Goal: Obtain resource: Download file/media

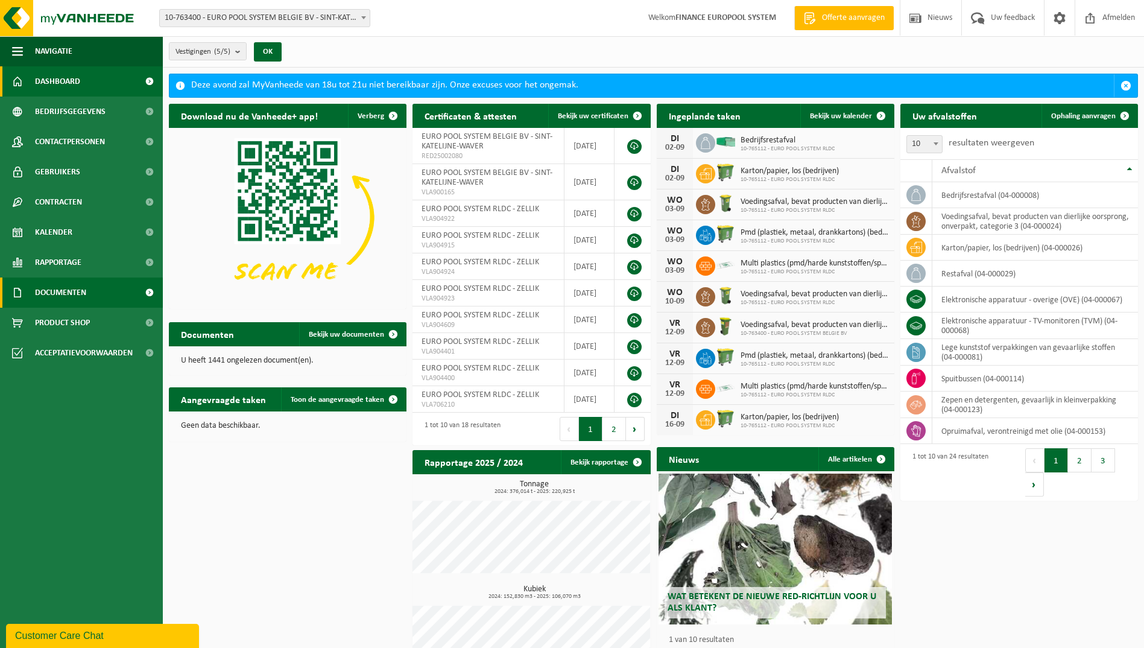
click at [140, 292] on span at bounding box center [149, 293] width 27 height 30
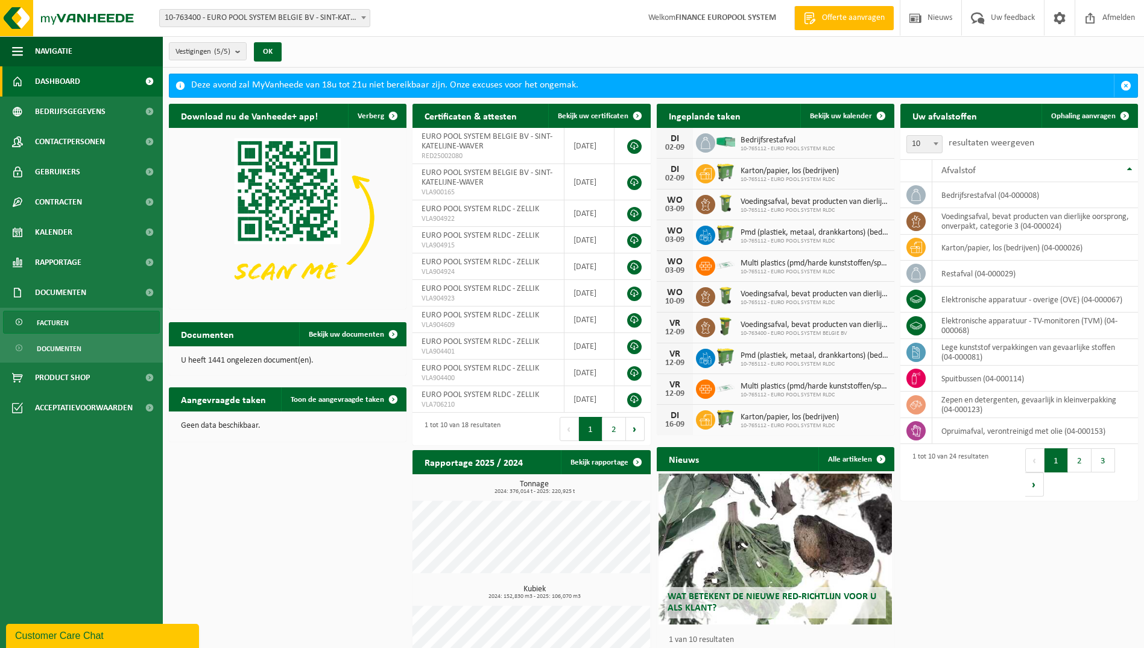
click at [80, 327] on link "Facturen" at bounding box center [81, 322] width 157 height 23
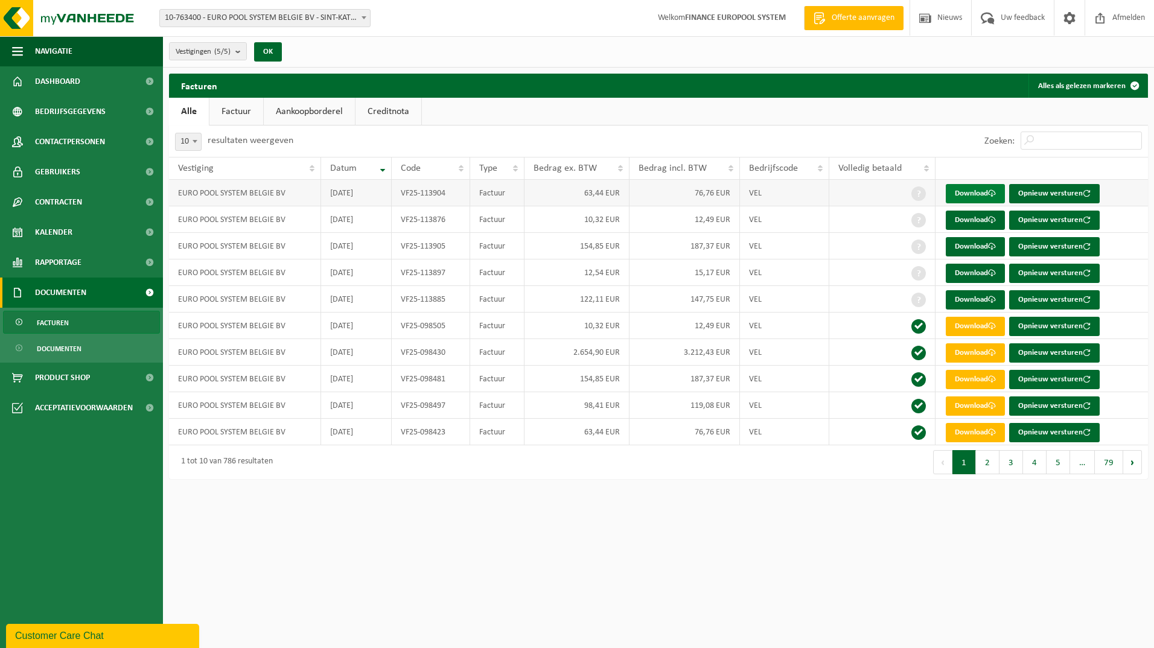
click at [963, 192] on link "Download" at bounding box center [974, 193] width 59 height 19
click at [973, 221] on link "Download" at bounding box center [974, 220] width 59 height 19
click at [975, 252] on link "Download" at bounding box center [974, 246] width 59 height 19
click at [971, 276] on link "Download" at bounding box center [974, 273] width 59 height 19
click at [968, 302] on link "Download" at bounding box center [974, 299] width 59 height 19
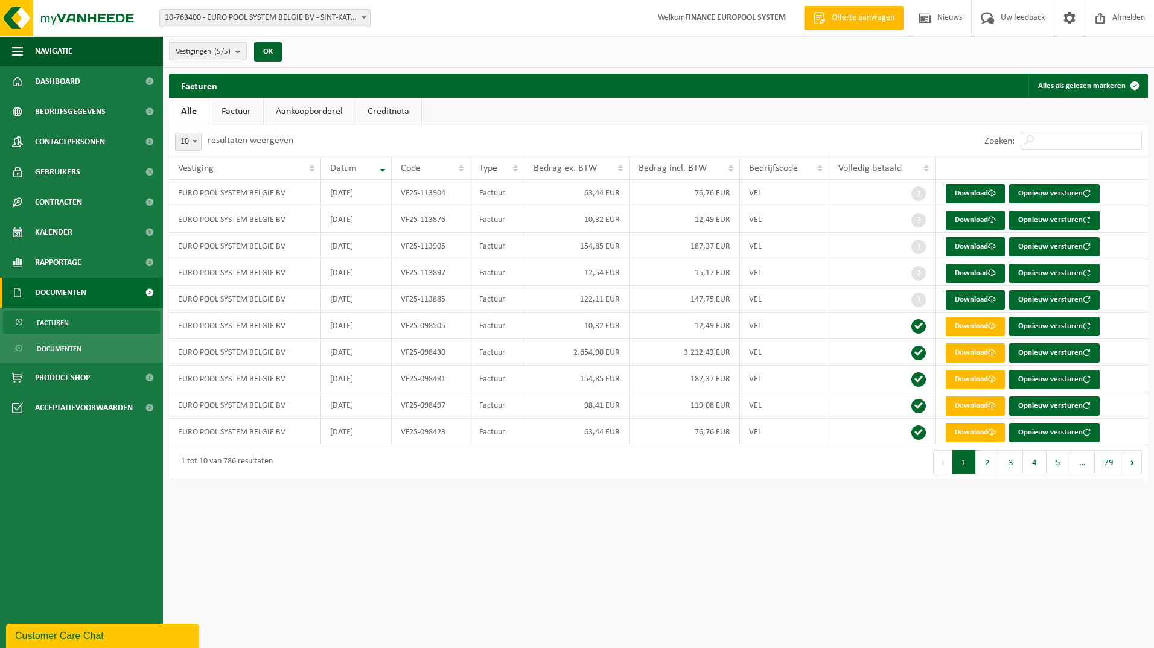
click at [91, 292] on link "Documenten" at bounding box center [81, 293] width 163 height 30
click at [147, 294] on span at bounding box center [149, 293] width 27 height 30
click at [78, 354] on span "Documenten" at bounding box center [59, 348] width 45 height 23
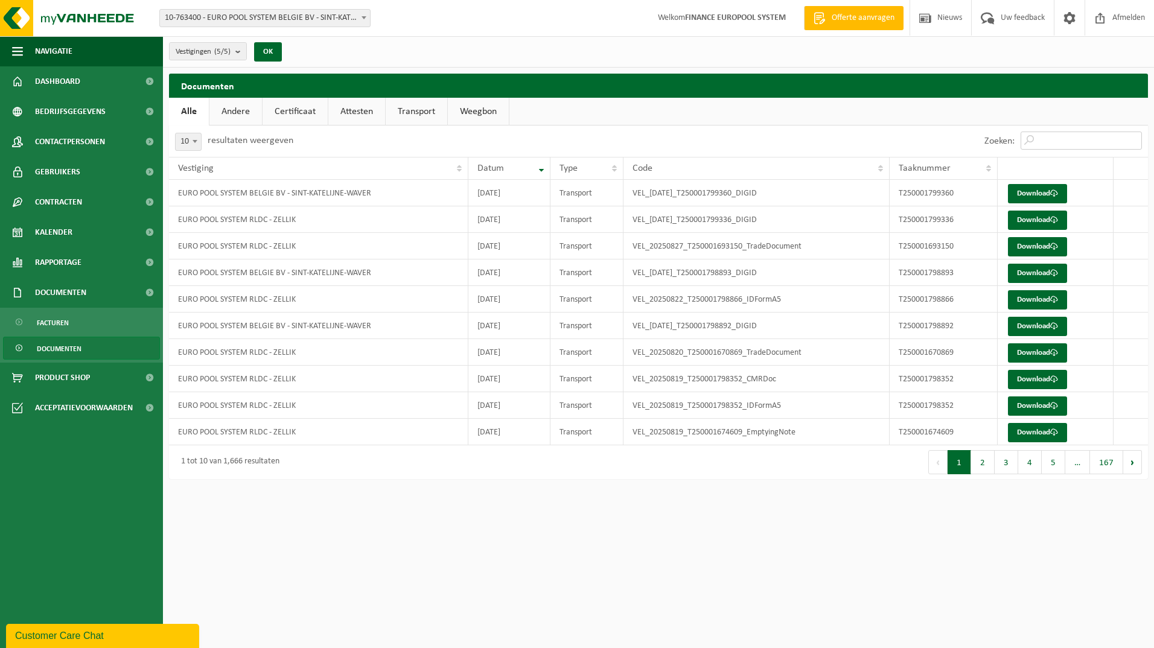
click at [1081, 132] on input "Zoeken:" at bounding box center [1080, 141] width 121 height 18
paste input "T250001401708"
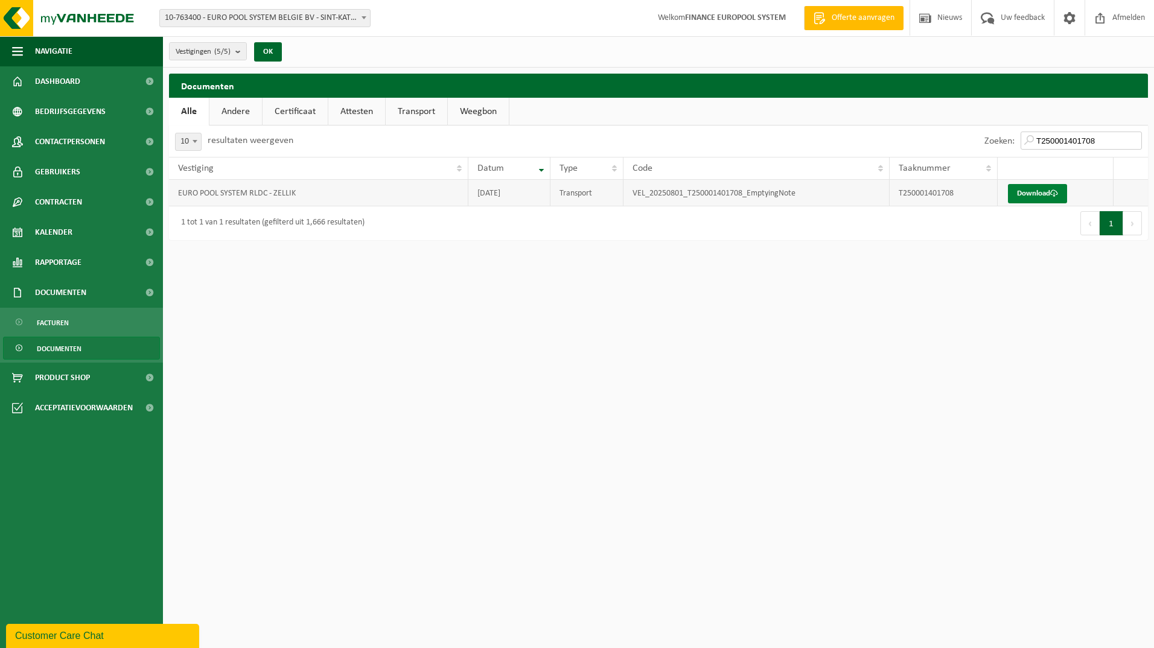
type input "T250001401708"
click at [1047, 200] on link "Download" at bounding box center [1037, 193] width 59 height 19
drag, startPoint x: 621, startPoint y: 387, endPoint x: 821, endPoint y: 378, distance: 199.3
click at [623, 387] on html "Vestiging: 10-763400 - EURO POOL SYSTEM BELGIE BV - SINT-KATELIJNE-WAVER 10-826…" at bounding box center [577, 324] width 1154 height 648
drag, startPoint x: 1088, startPoint y: 138, endPoint x: 1102, endPoint y: 141, distance: 13.6
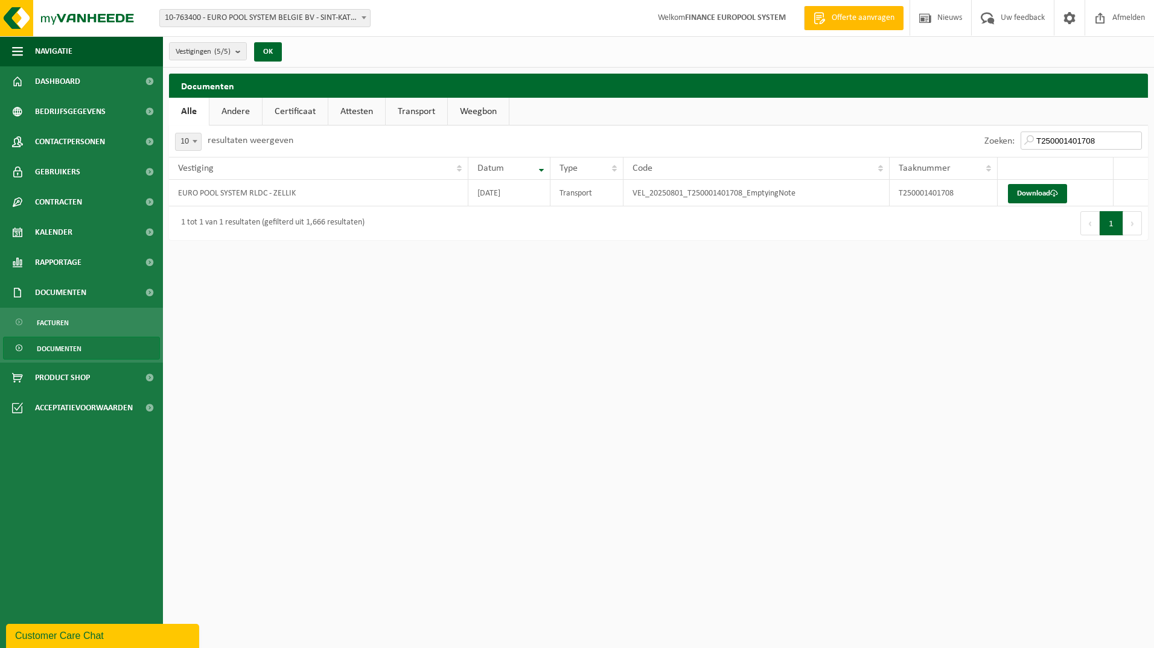
click at [1090, 138] on input "T250001401708" at bounding box center [1080, 141] width 121 height 18
click at [1134, 140] on input "T250001401708" at bounding box center [1080, 141] width 121 height 18
paste input "T250001496694"
type input "T250001496694"
click at [1036, 184] on td "Download" at bounding box center [1055, 193] width 116 height 27
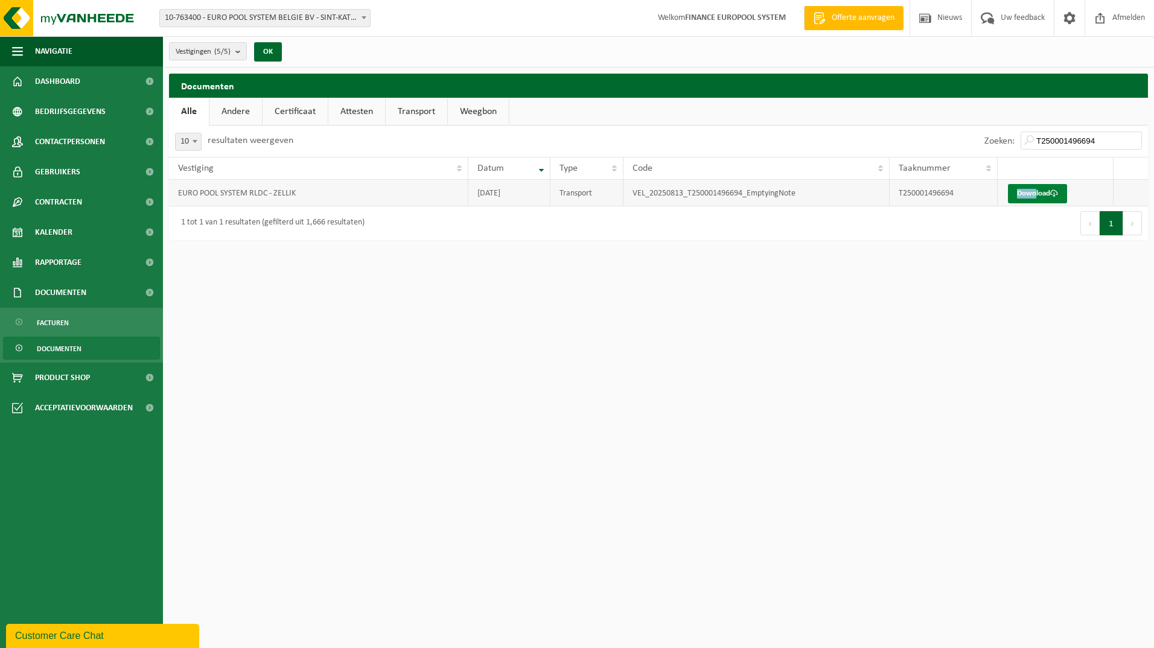
drag, startPoint x: 1036, startPoint y: 185, endPoint x: 1030, endPoint y: 193, distance: 10.4
click at [1030, 193] on link "Download" at bounding box center [1037, 193] width 59 height 19
click at [602, 322] on html "Vestiging: 10-763400 - EURO POOL SYSTEM BELGIE BV - SINT-KATELIJNE-WAVER 10-826…" at bounding box center [577, 324] width 1154 height 648
click at [1110, 139] on input "T250001496694" at bounding box center [1080, 141] width 121 height 18
drag, startPoint x: 1134, startPoint y: 139, endPoint x: 1121, endPoint y: 139, distance: 12.7
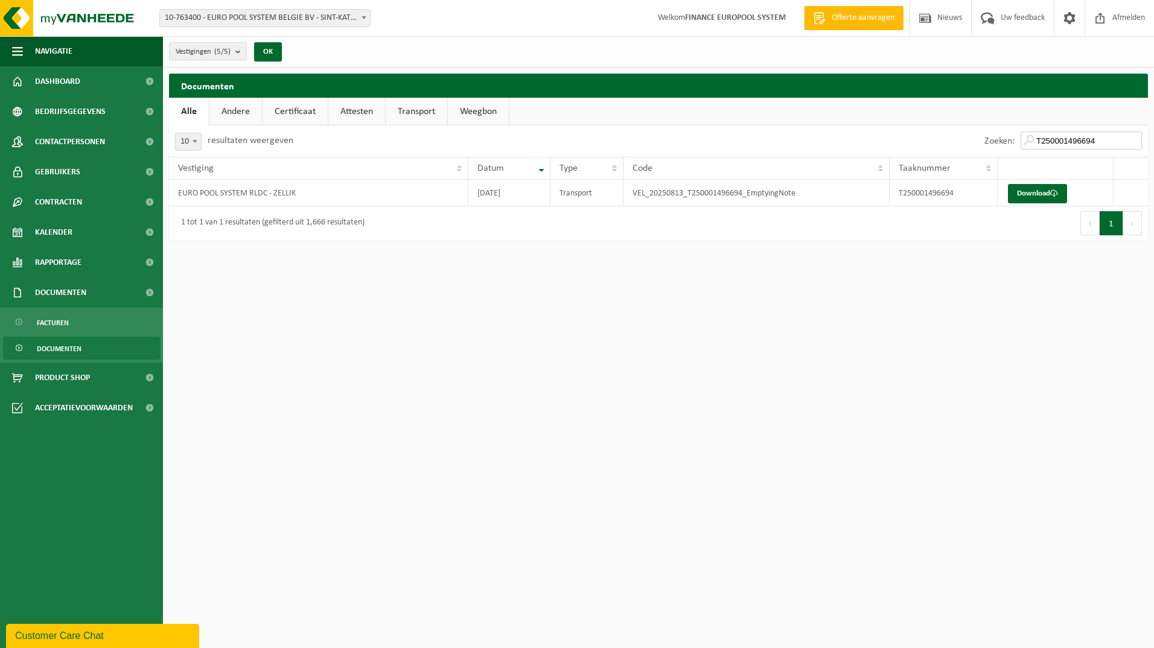
click at [1133, 139] on input "T250001496694" at bounding box center [1080, 141] width 121 height 18
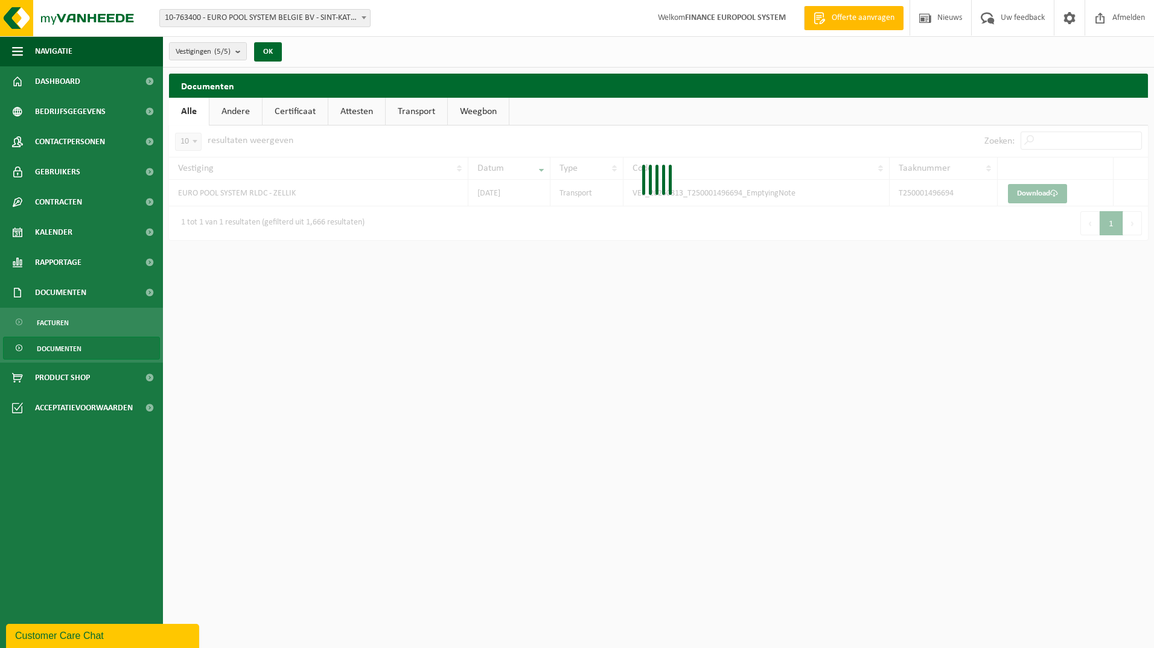
paste input "T250001401754"
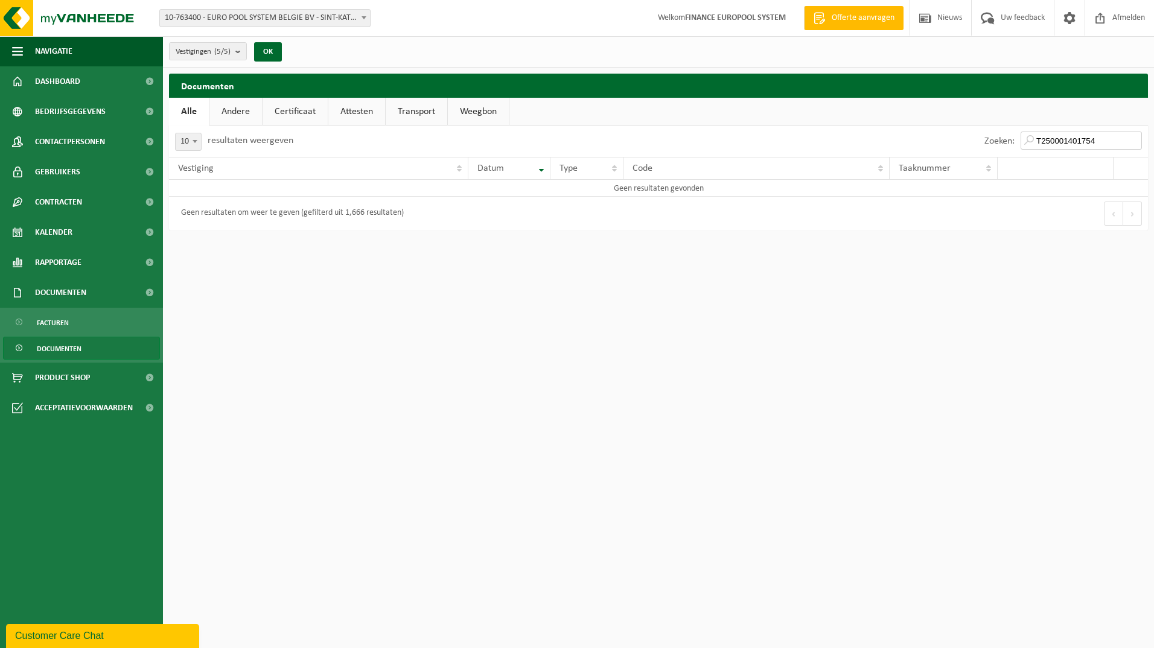
click at [1038, 140] on input "T250001401754" at bounding box center [1080, 141] width 121 height 18
type input "T250001401754"
click at [1131, 141] on input "T250001401754" at bounding box center [1080, 141] width 121 height 18
click at [1133, 141] on input "T250001401754" at bounding box center [1080, 141] width 121 height 18
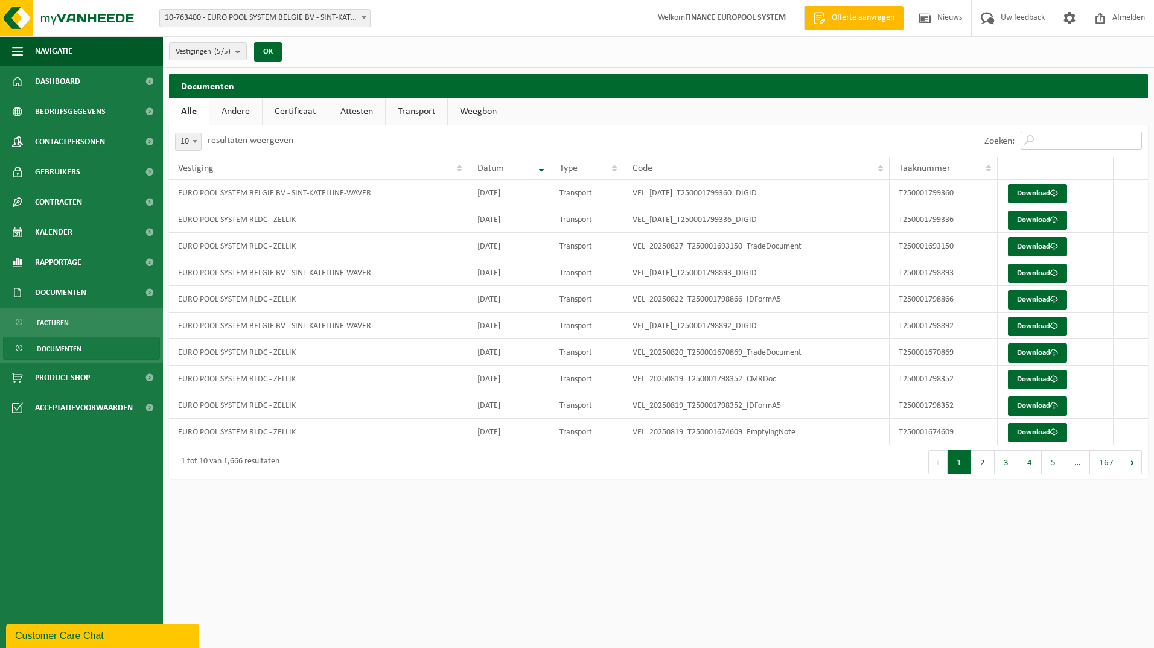
click at [1070, 139] on input "Zoeken:" at bounding box center [1080, 141] width 121 height 18
paste input "T250001387232"
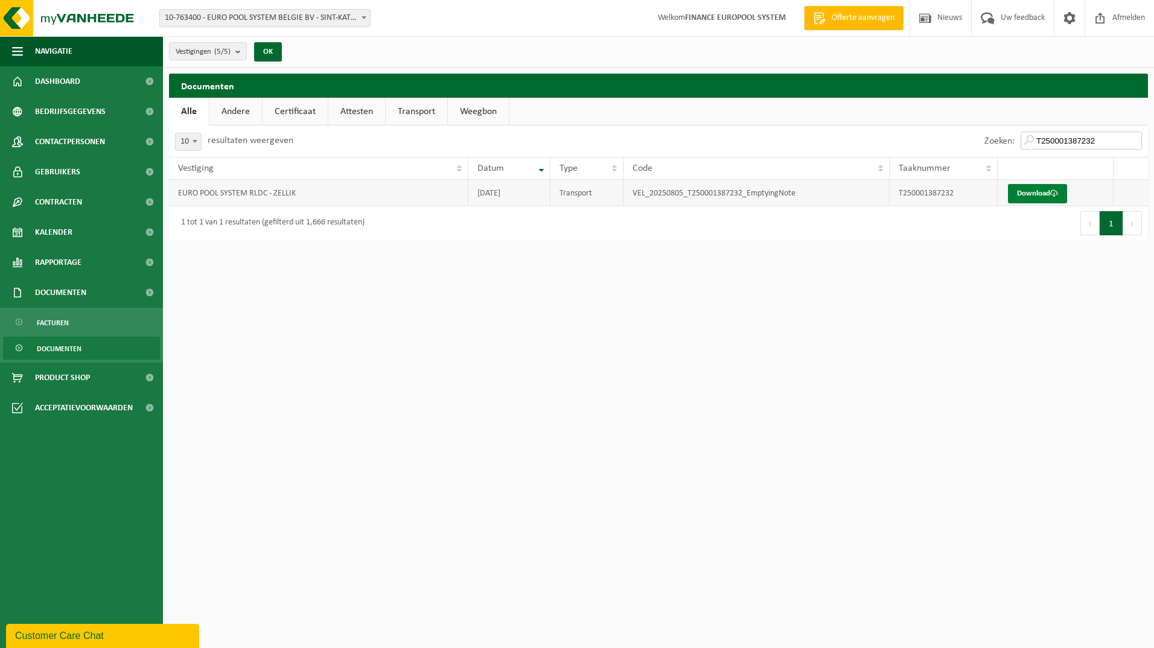
type input "T250001387232"
drag, startPoint x: 1043, startPoint y: 192, endPoint x: 1036, endPoint y: 192, distance: 7.2
click at [1041, 192] on link "Download" at bounding box center [1037, 193] width 59 height 19
click at [538, 270] on html "Vestiging: 10-763400 - EURO POOL SYSTEM BELGIE BV - SINT-KATELIJNE-WAVER 10-826…" at bounding box center [577, 324] width 1154 height 648
click at [1132, 141] on input "T250001387232" at bounding box center [1080, 141] width 121 height 18
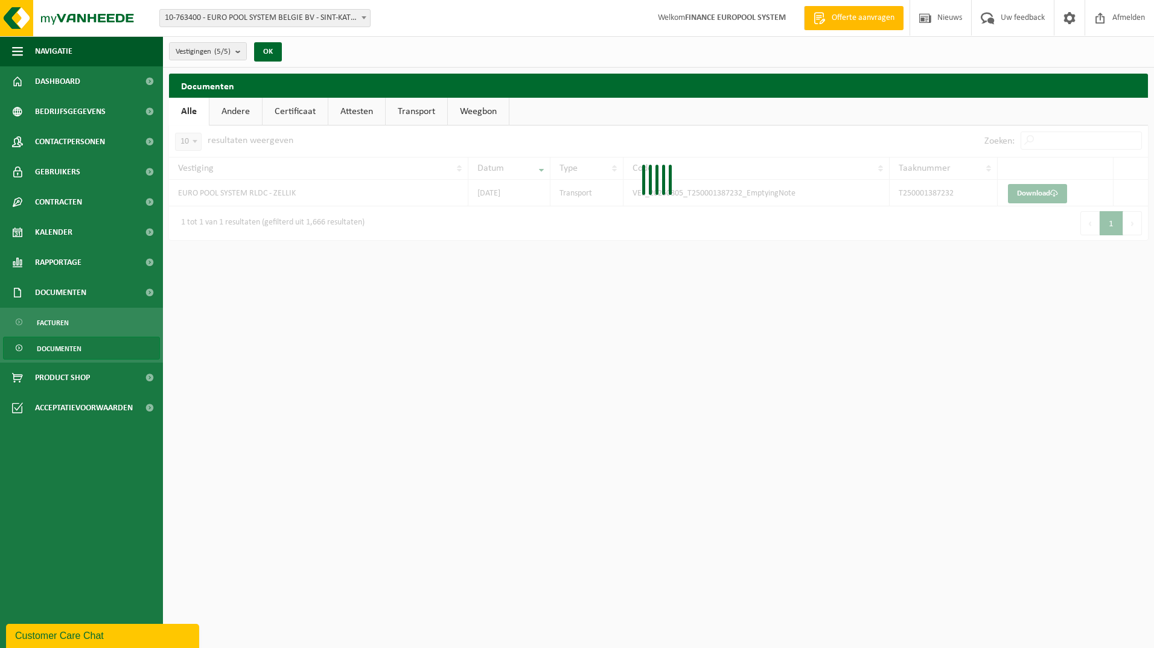
click at [1073, 141] on div at bounding box center [658, 182] width 979 height 115
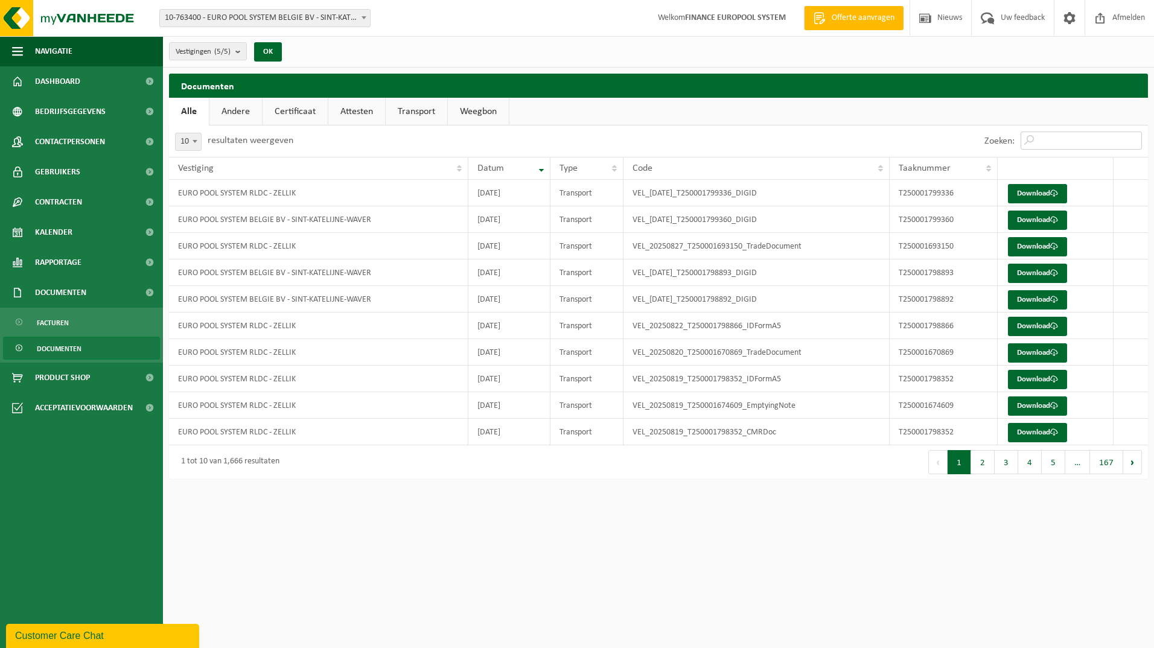
click at [1070, 142] on input "Zoeken:" at bounding box center [1080, 141] width 121 height 18
paste input "T250001674609"
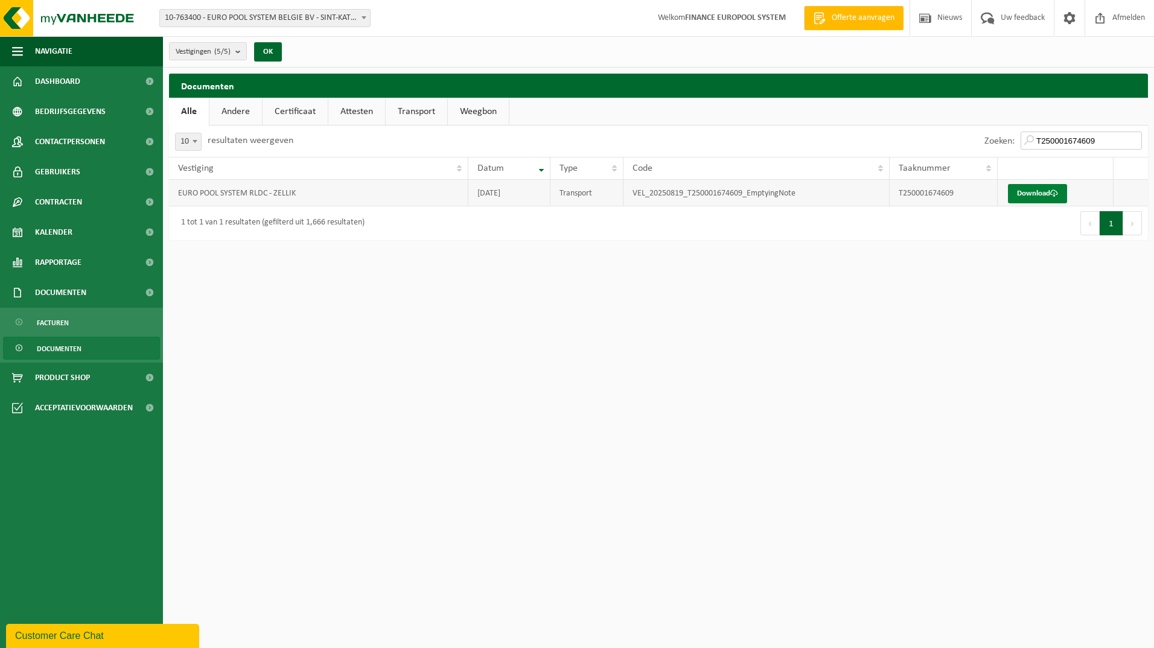
type input "T250001674609"
click at [1045, 188] on link "Download" at bounding box center [1037, 193] width 59 height 19
